Goal: Transaction & Acquisition: Purchase product/service

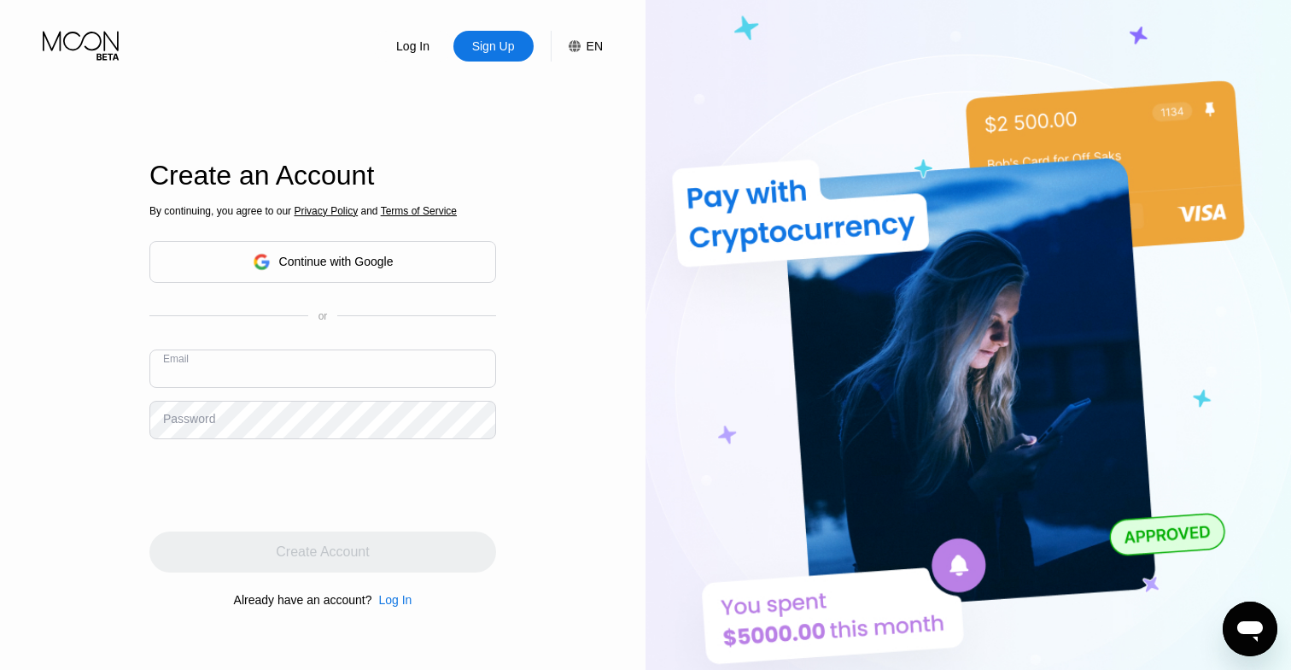
paste input "[EMAIL_ADDRESS][DOMAIN_NAME]"
type input "[EMAIL_ADDRESS][DOMAIN_NAME]"
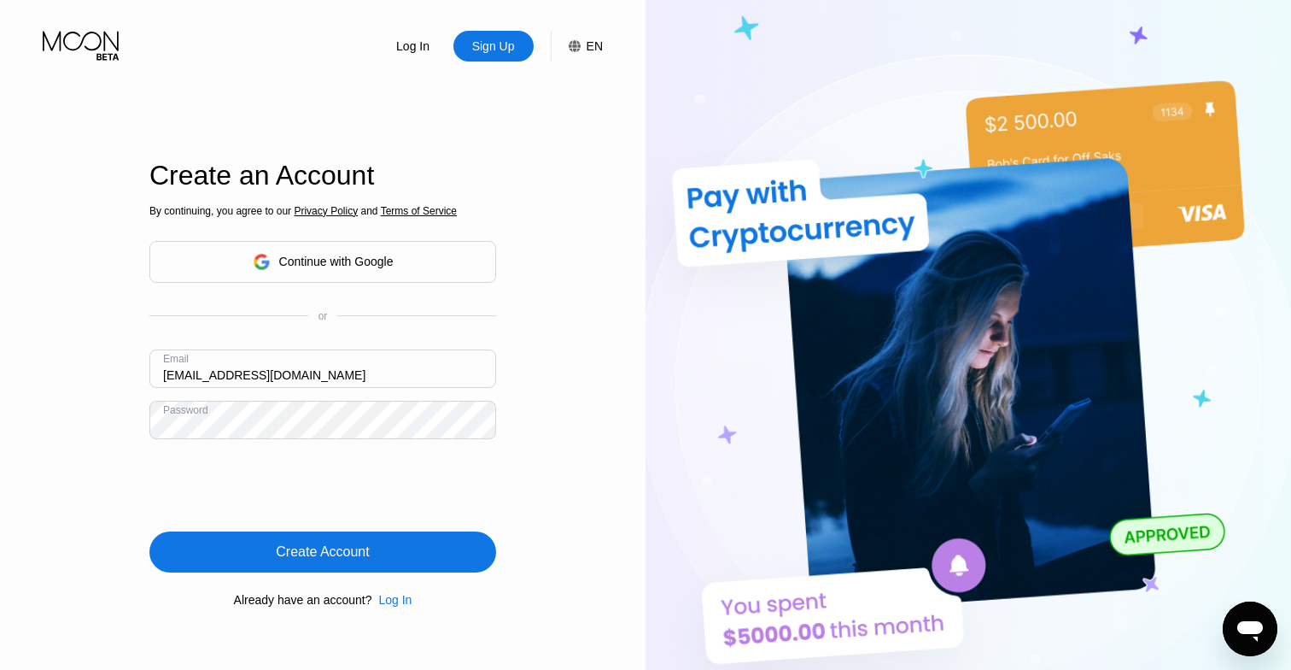
click at [233, 549] on div "Create Account" at bounding box center [322, 551] width 347 height 41
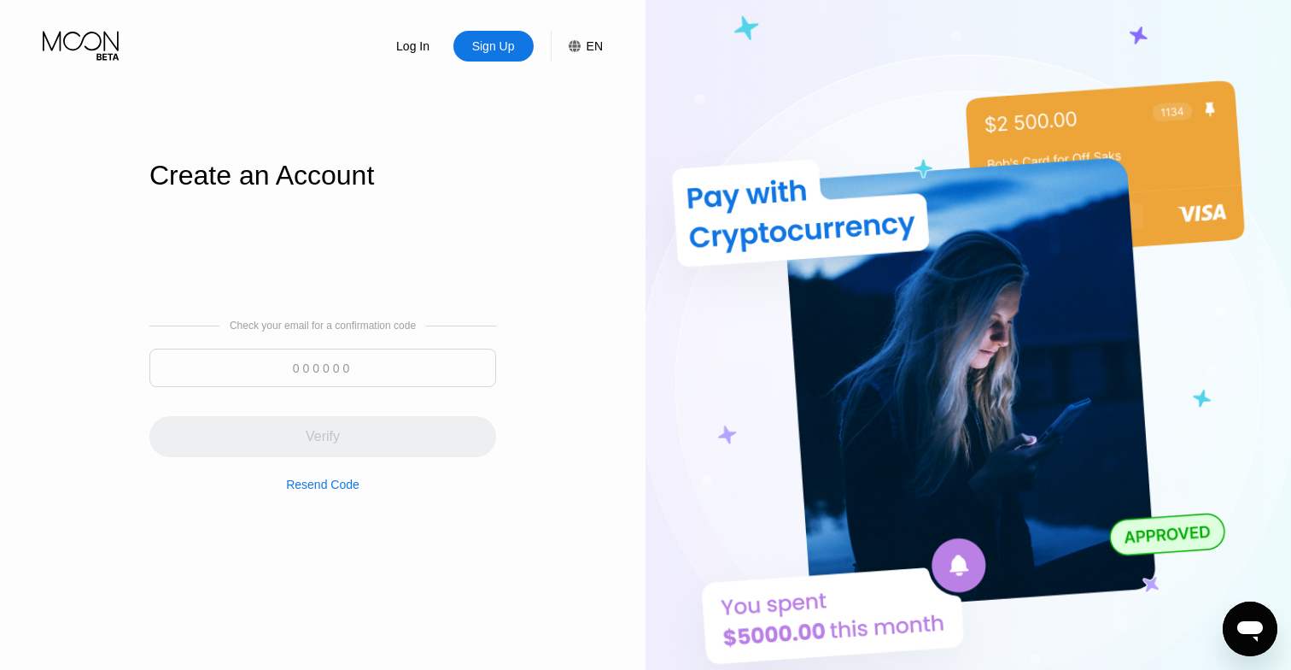
click at [253, 366] on input at bounding box center [322, 367] width 347 height 38
paste input "911472"
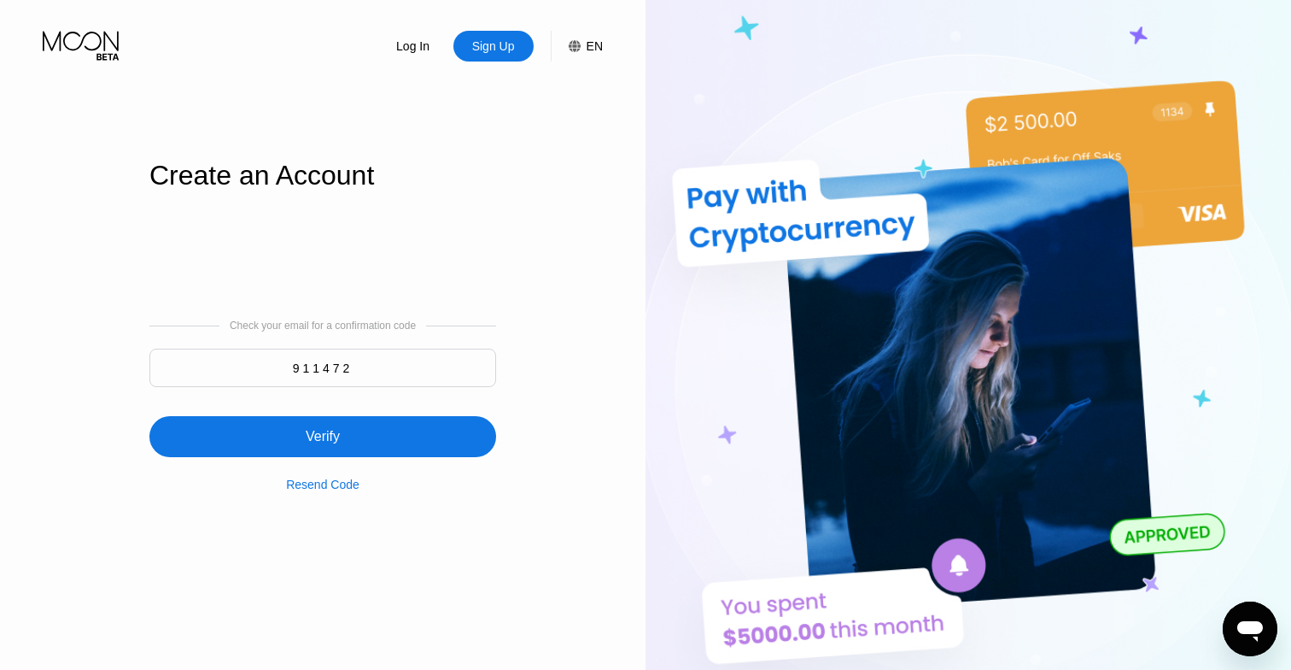
type input "911472"
click at [338, 441] on div "Verify" at bounding box center [323, 436] width 34 height 17
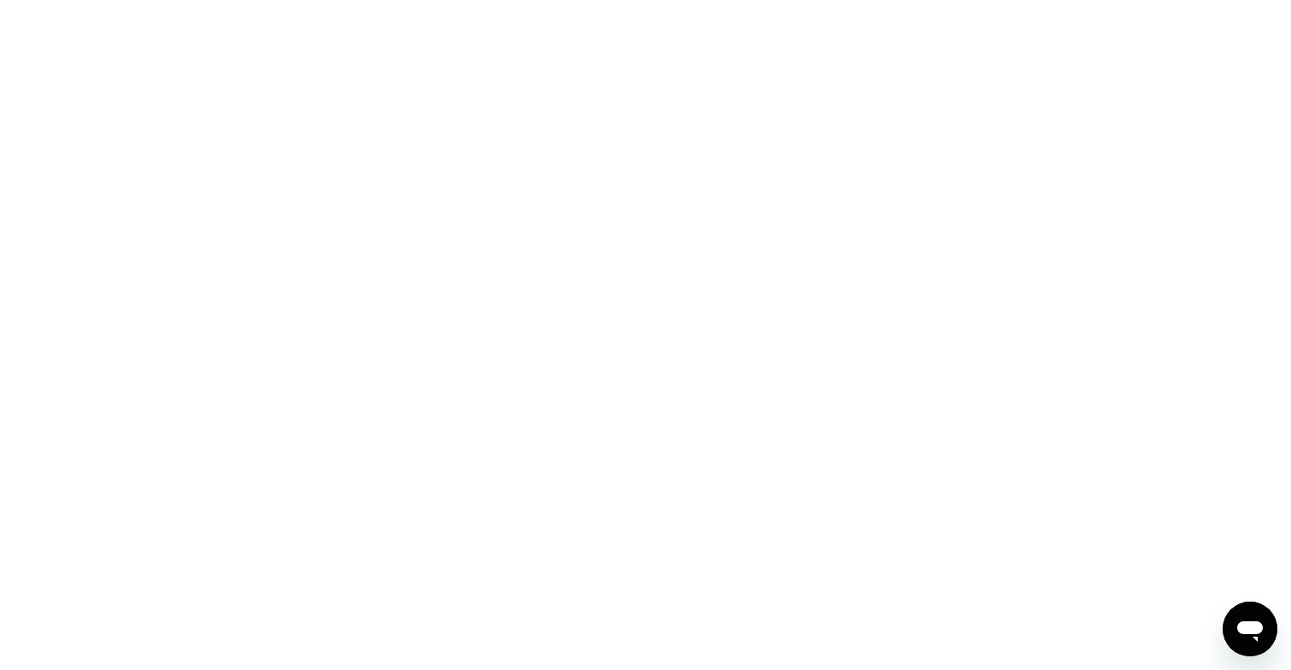
click at [523, 266] on div at bounding box center [645, 335] width 1291 height 670
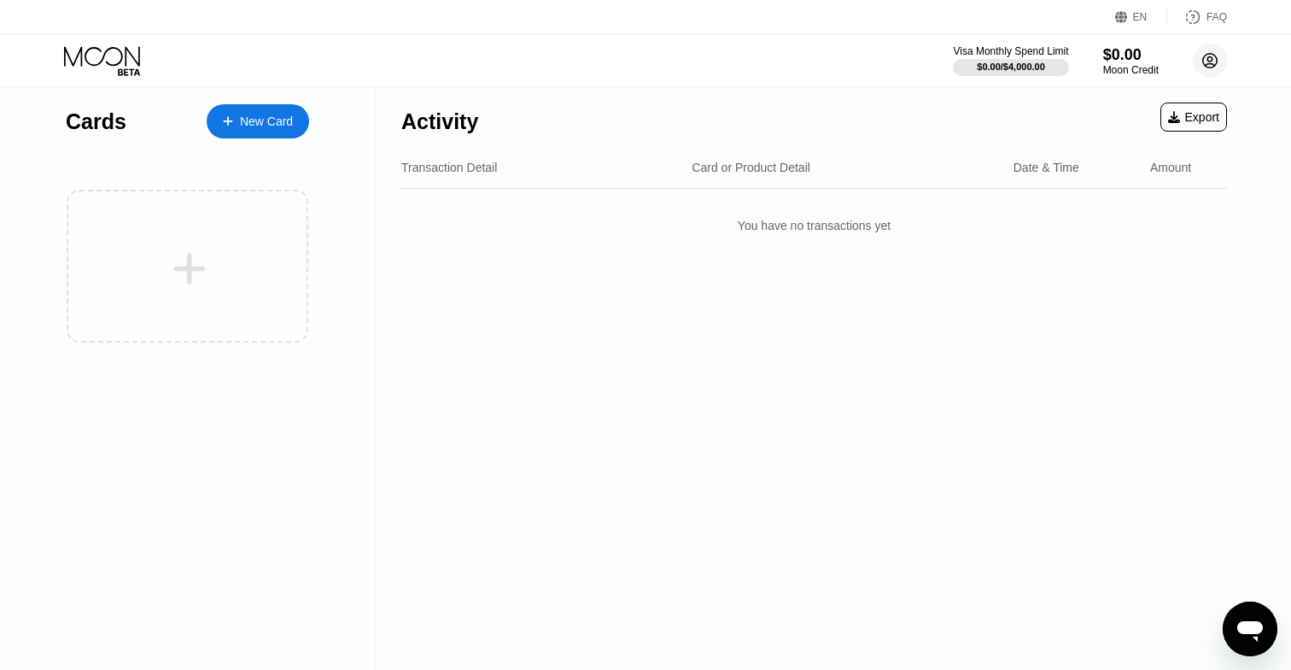
click at [1217, 58] on icon at bounding box center [1210, 61] width 15 height 15
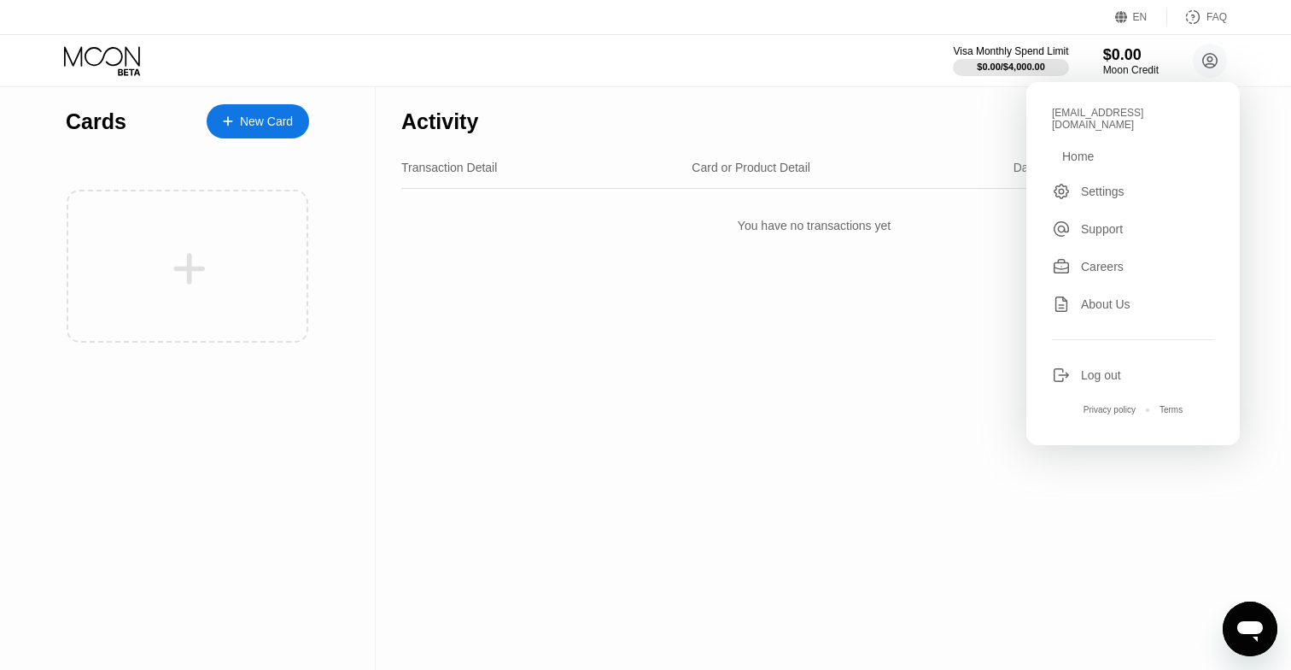
click at [1093, 184] on div "Settings" at bounding box center [1103, 191] width 44 height 14
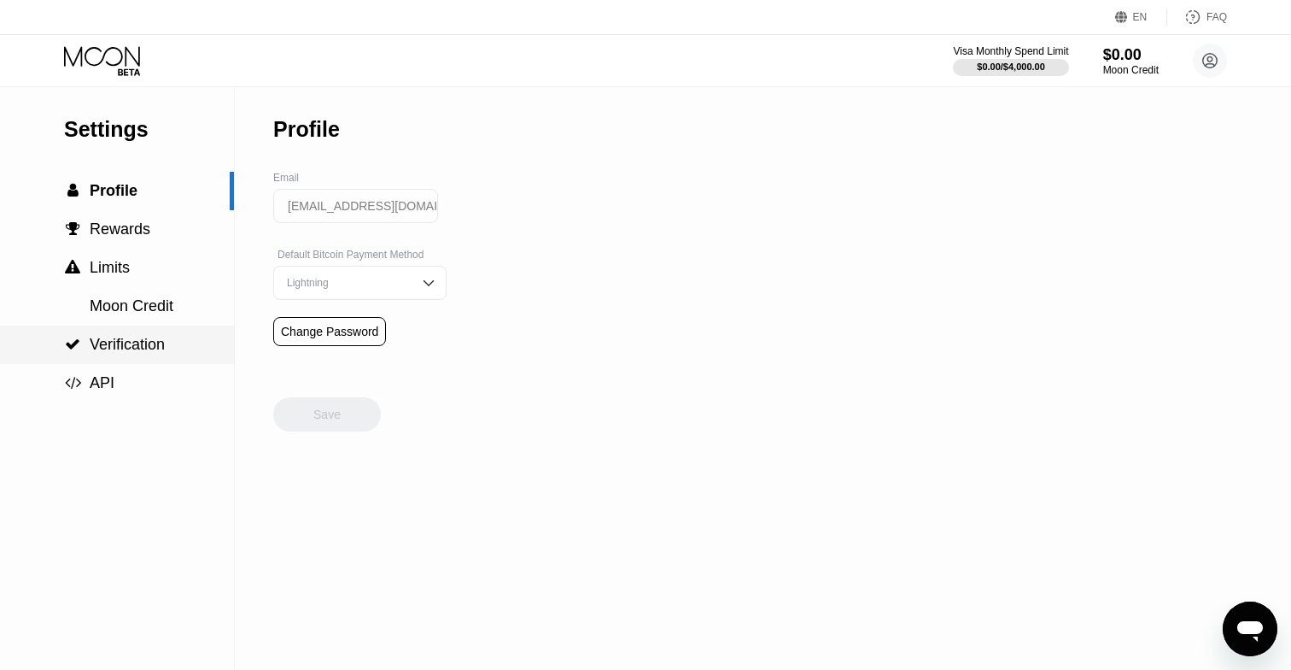
click at [122, 349] on span "Verification" at bounding box center [127, 344] width 75 height 17
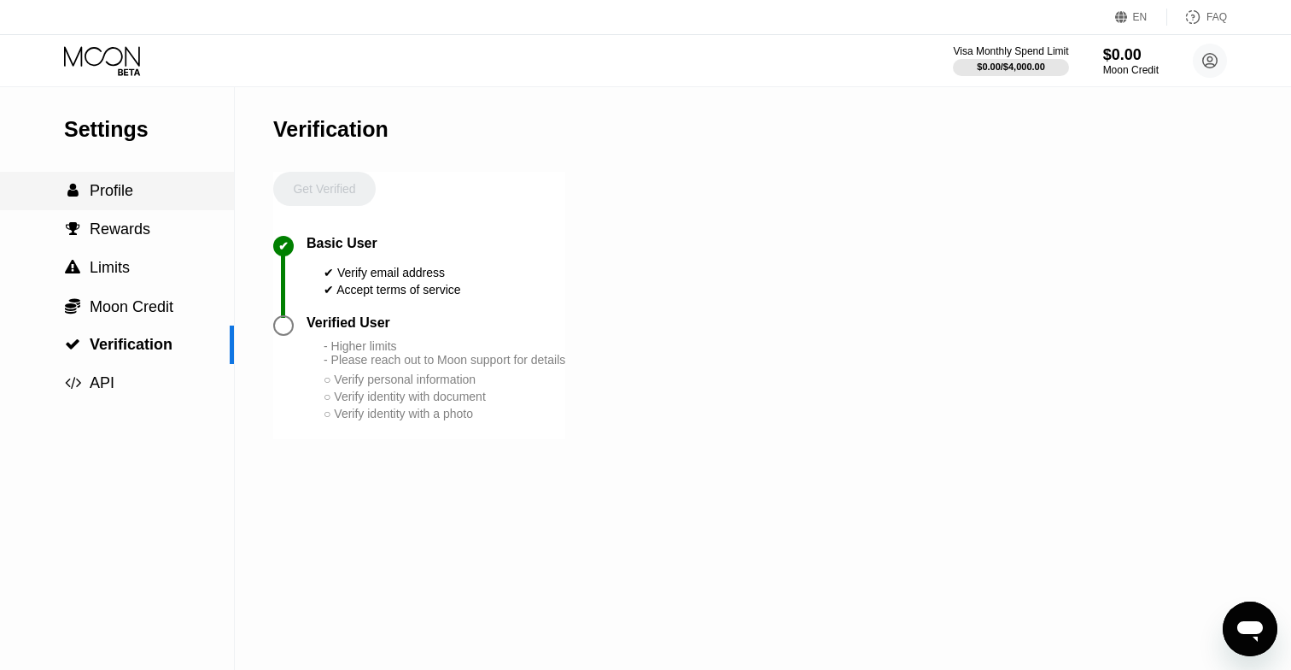
click at [112, 188] on span "Profile" at bounding box center [112, 190] width 44 height 17
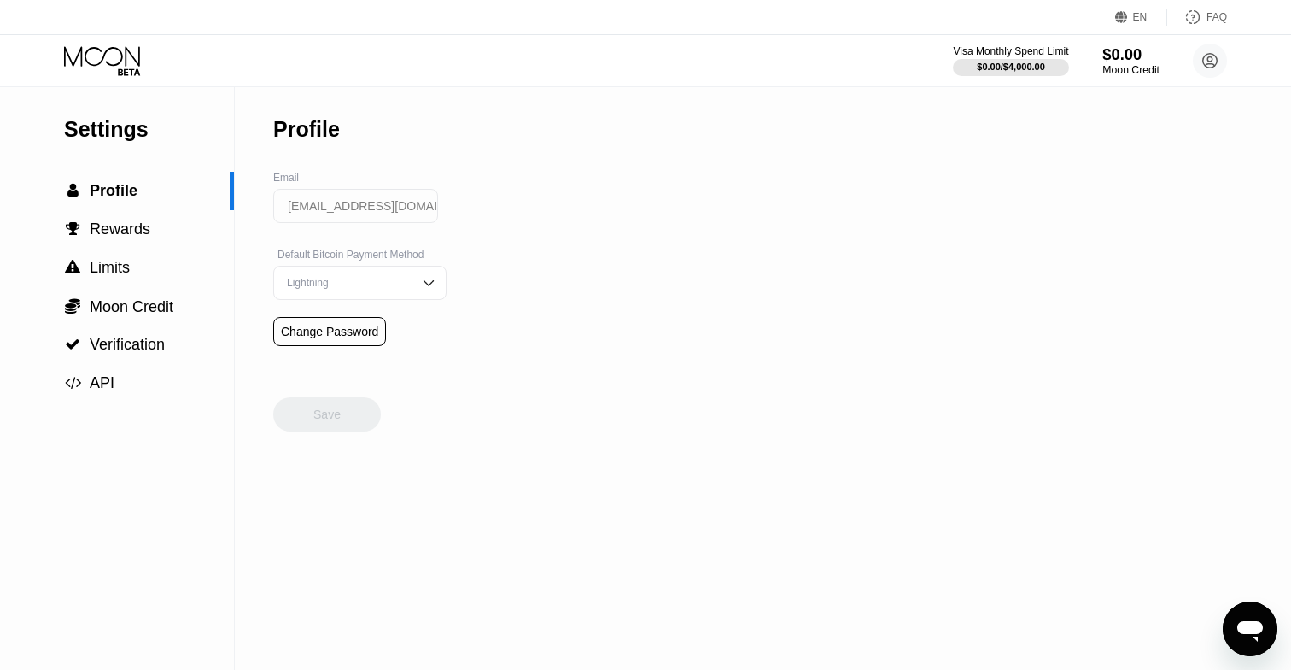
click at [1128, 70] on div "Moon Credit" at bounding box center [1131, 70] width 57 height 12
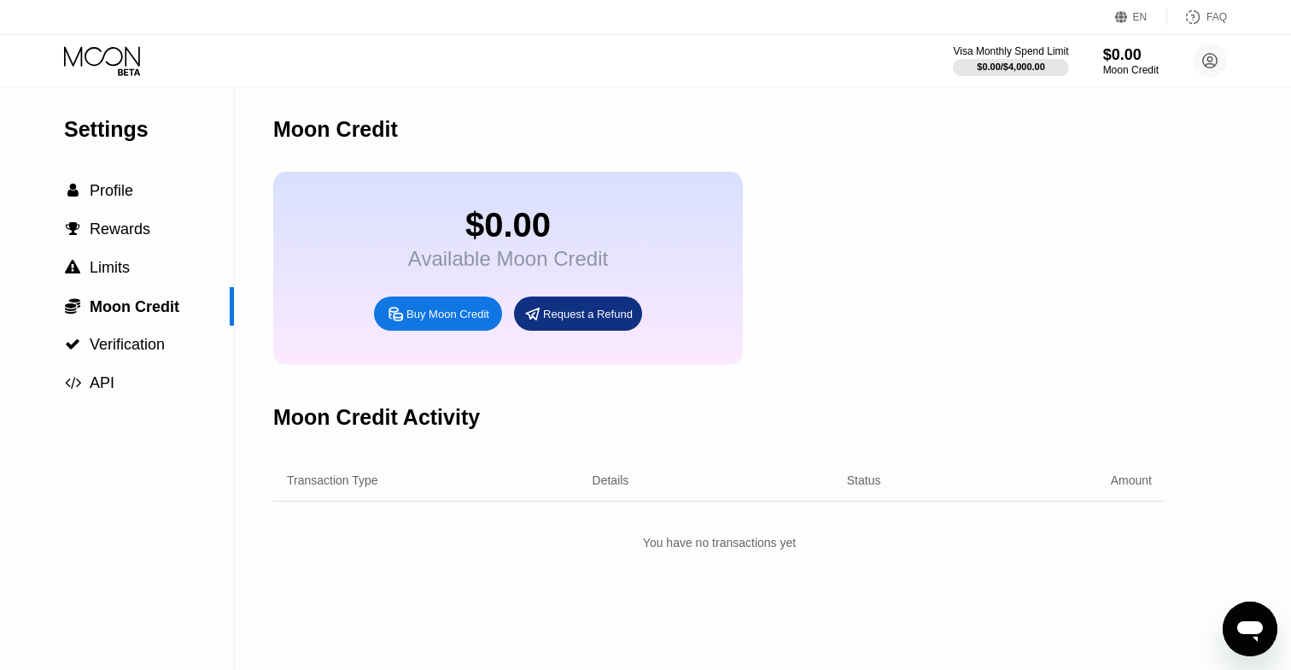
click at [471, 311] on div "Buy Moon Credit" at bounding box center [448, 314] width 83 height 15
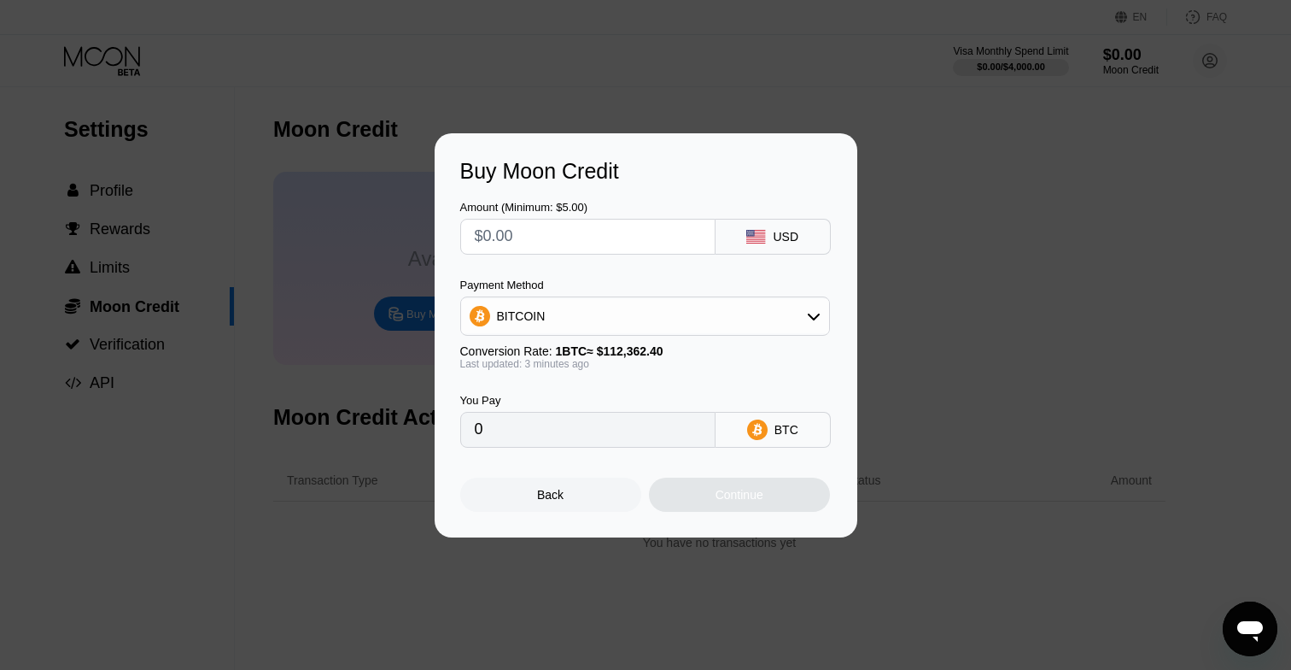
click at [703, 315] on div "BITCOIN" at bounding box center [645, 316] width 368 height 34
click at [657, 396] on div "USDT on TRON" at bounding box center [655, 401] width 322 height 14
type input "0.00"
click at [571, 237] on input "text" at bounding box center [588, 236] width 226 height 34
click at [542, 504] on div "Back" at bounding box center [550, 494] width 181 height 34
